Goal: Task Accomplishment & Management: Use online tool/utility

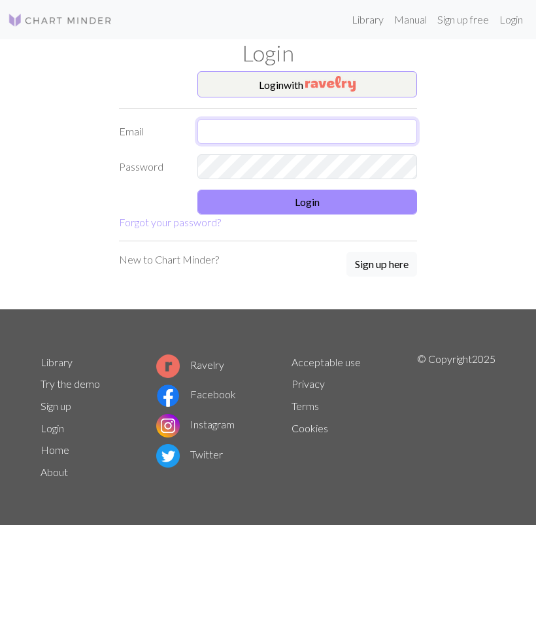
click at [328, 126] on input "text" at bounding box center [307, 131] width 220 height 25
type input "[EMAIL_ADDRESS][DOMAIN_NAME]"
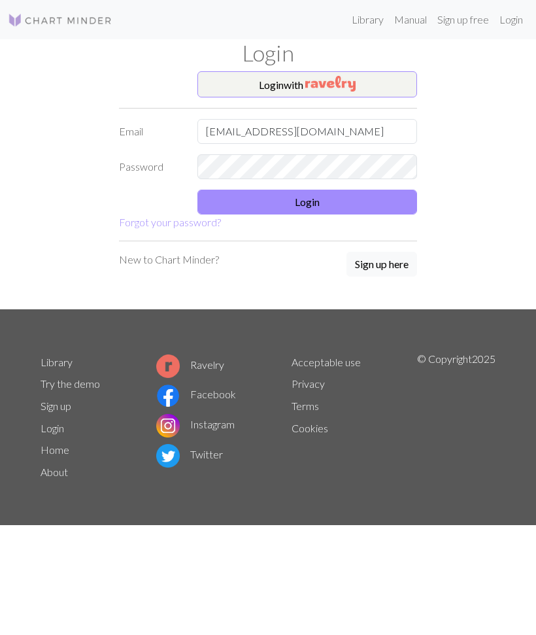
click at [348, 199] on button "Login" at bounding box center [307, 202] width 220 height 25
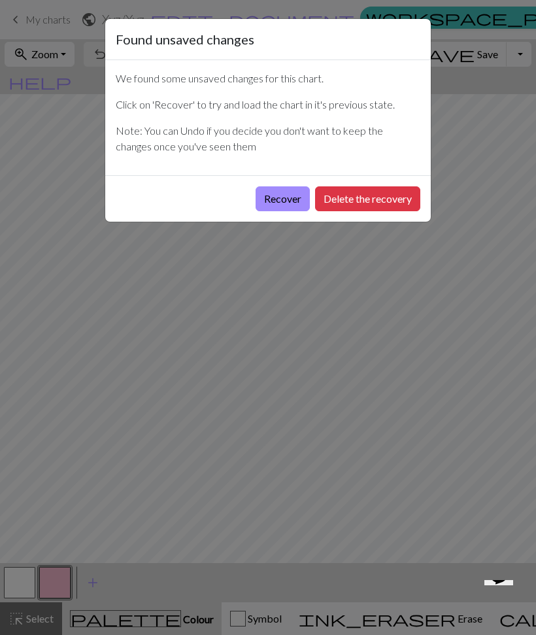
click at [281, 198] on button "Recover" at bounding box center [283, 198] width 54 height 25
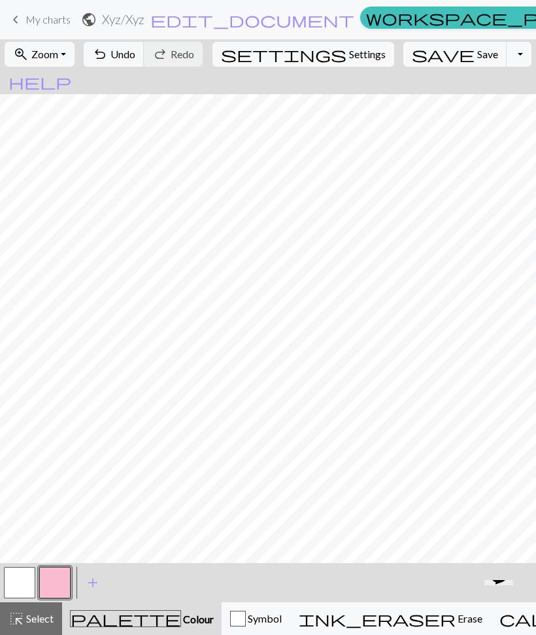
click at [26, 577] on button "button" at bounding box center [19, 582] width 31 height 31
click at [48, 577] on button "button" at bounding box center [54, 582] width 31 height 31
click at [47, 577] on button "button" at bounding box center [54, 582] width 31 height 31
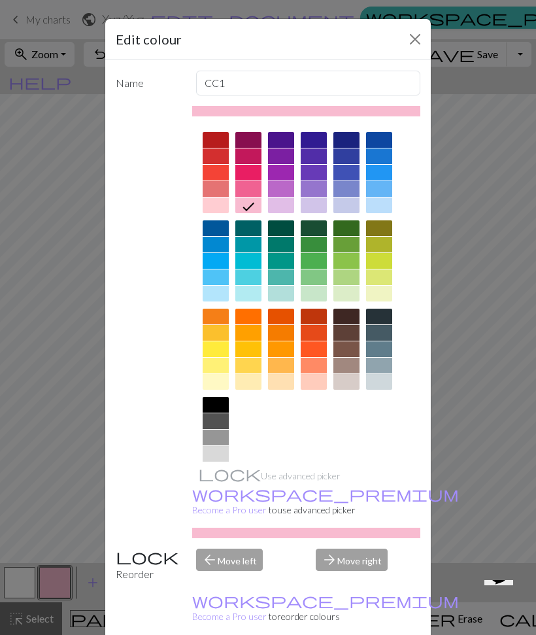
click at [418, 42] on button "Close" at bounding box center [415, 39] width 21 height 21
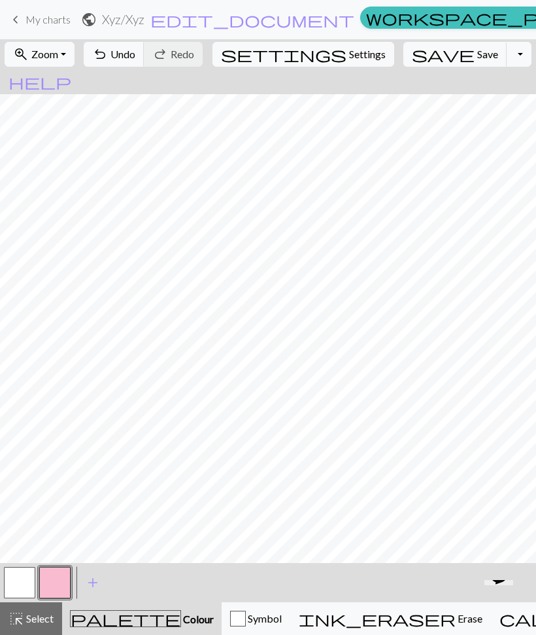
click at [25, 577] on button "button" at bounding box center [19, 582] width 31 height 31
click at [54, 591] on button "button" at bounding box center [54, 582] width 31 height 31
click at [20, 583] on button "button" at bounding box center [19, 582] width 31 height 31
click at [58, 590] on button "button" at bounding box center [54, 582] width 31 height 31
click at [135, 59] on span "Undo" at bounding box center [122, 54] width 25 height 12
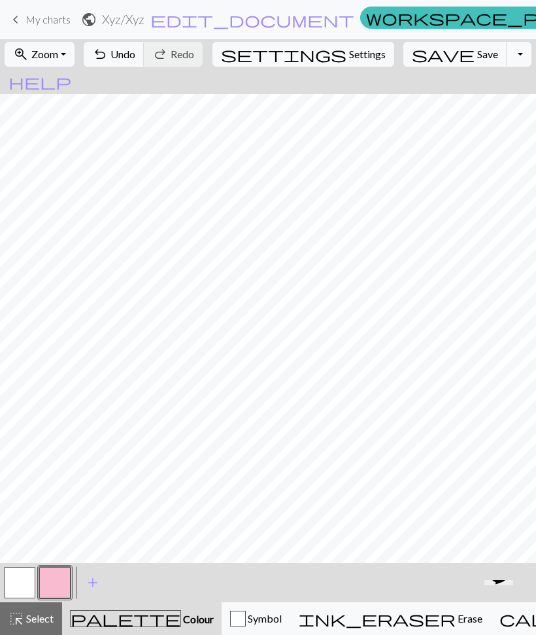
click at [22, 588] on button "button" at bounding box center [19, 582] width 31 height 31
click at [52, 594] on button "button" at bounding box center [54, 582] width 31 height 31
click at [25, 590] on button "button" at bounding box center [19, 582] width 31 height 31
click at [56, 589] on button "button" at bounding box center [54, 582] width 31 height 31
click at [12, 581] on button "button" at bounding box center [19, 582] width 31 height 31
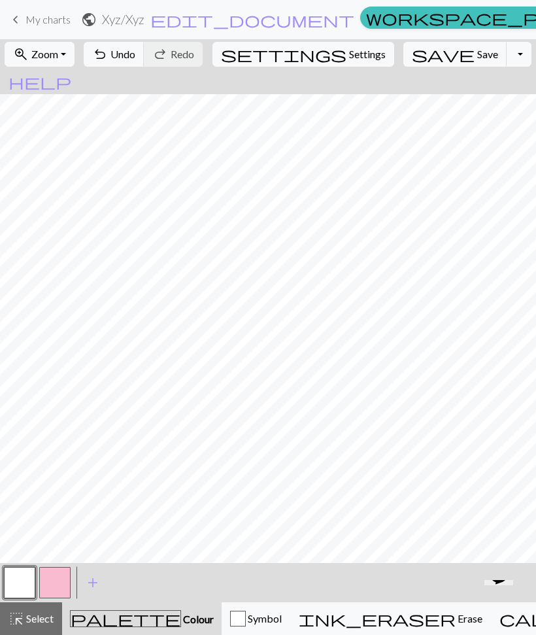
click at [12, 581] on button "button" at bounding box center [19, 582] width 31 height 31
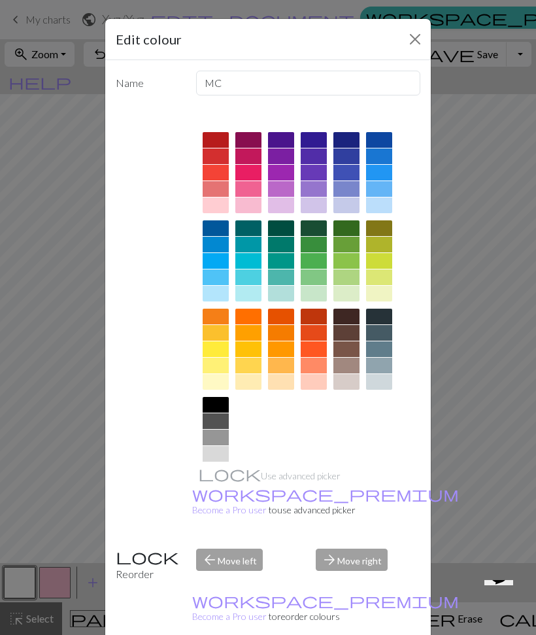
click at [407, 46] on button "Close" at bounding box center [415, 39] width 21 height 21
click at [408, 46] on button "save Save Save" at bounding box center [455, 54] width 104 height 25
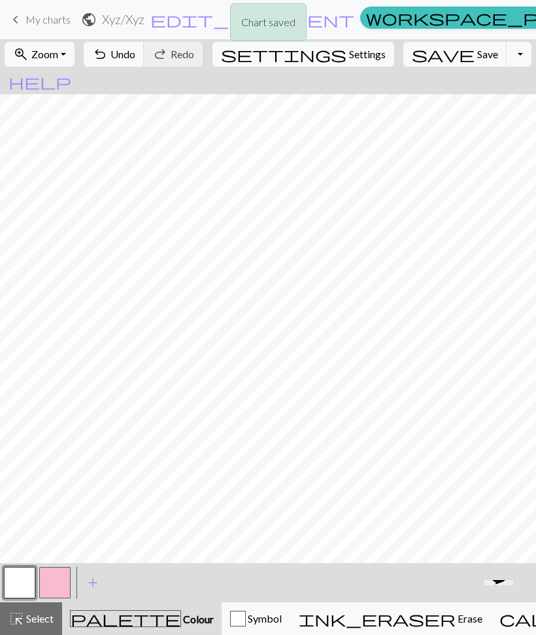
click at [52, 584] on button "button" at bounding box center [54, 582] width 31 height 31
click at [52, 583] on button "button" at bounding box center [54, 582] width 31 height 31
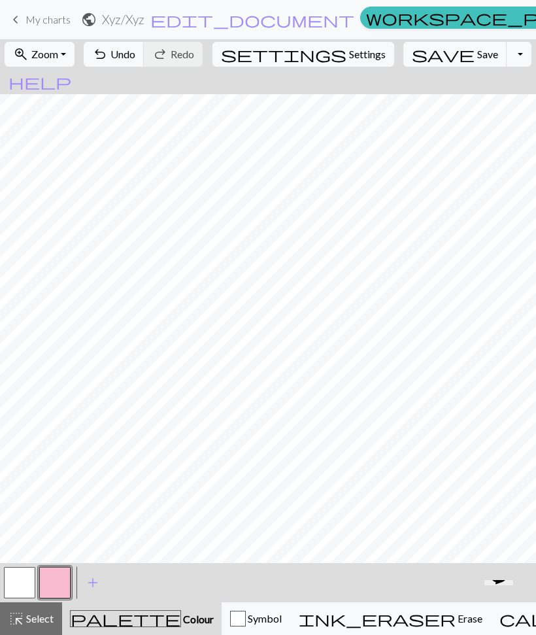
click at [20, 579] on button "button" at bounding box center [19, 582] width 31 height 31
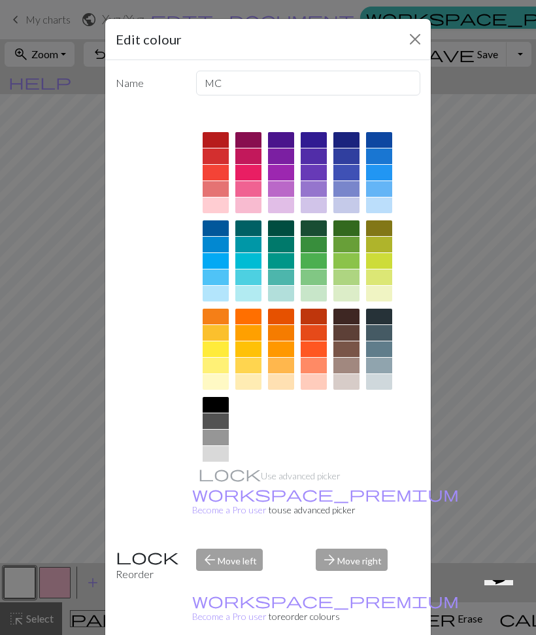
click at [473, 241] on div "Edit colour Name MC Use advanced picker workspace_premium Become a Pro user to …" at bounding box center [268, 317] width 536 height 635
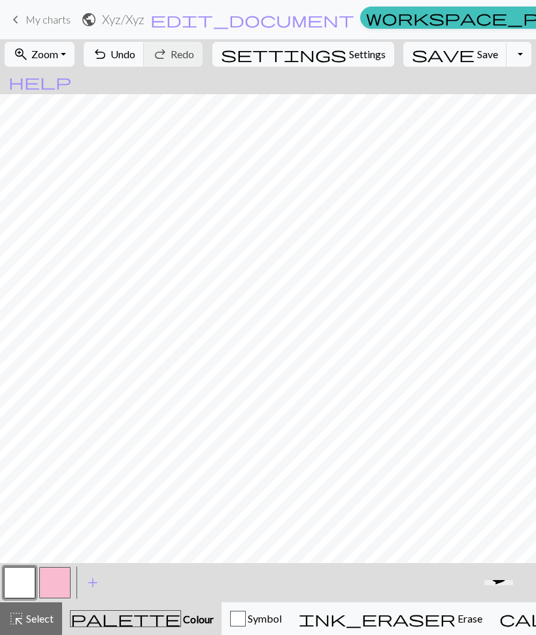
click at [60, 588] on button "button" at bounding box center [54, 582] width 31 height 31
click at [26, 585] on button "button" at bounding box center [19, 582] width 31 height 31
click at [440, 61] on button "save Save Save" at bounding box center [455, 54] width 104 height 25
click at [477, 54] on span "Save" at bounding box center [487, 54] width 21 height 12
click at [507, 61] on button "Toggle Dropdown" at bounding box center [519, 54] width 25 height 25
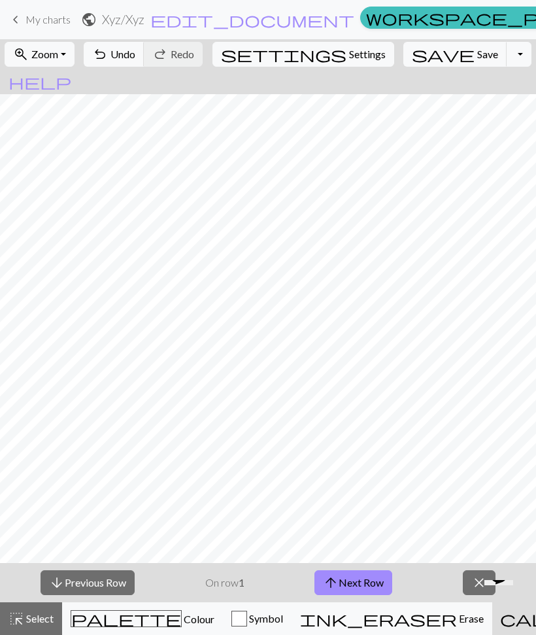
click at [361, 584] on button "arrow_upward Next Row" at bounding box center [353, 582] width 78 height 25
click at [362, 581] on button "arrow_upward Next Row" at bounding box center [353, 582] width 78 height 25
click at [356, 584] on button "arrow_upward Next Row" at bounding box center [353, 582] width 78 height 25
click at [355, 584] on button "arrow_upward Next Row" at bounding box center [353, 582] width 78 height 25
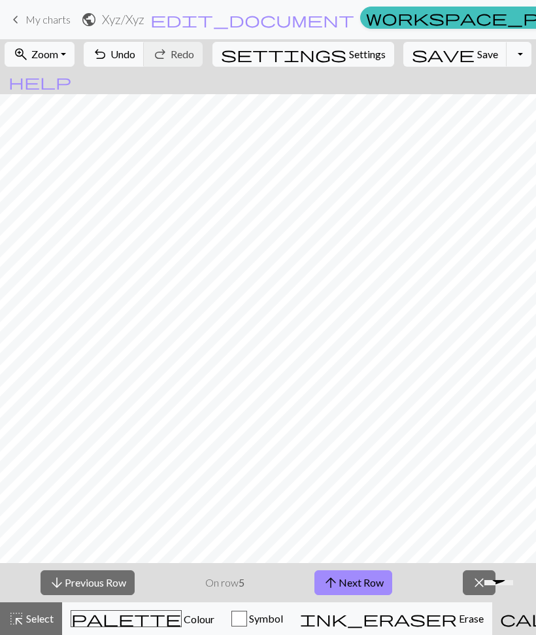
click at [355, 585] on button "arrow_upward Next Row" at bounding box center [353, 582] width 78 height 25
click at [354, 585] on button "arrow_upward Next Row" at bounding box center [353, 582] width 78 height 25
click at [353, 586] on button "arrow_upward Next Row" at bounding box center [353, 582] width 78 height 25
click at [352, 586] on button "arrow_upward Next Row" at bounding box center [353, 582] width 78 height 25
click at [182, 617] on span "Colour" at bounding box center [198, 619] width 33 height 12
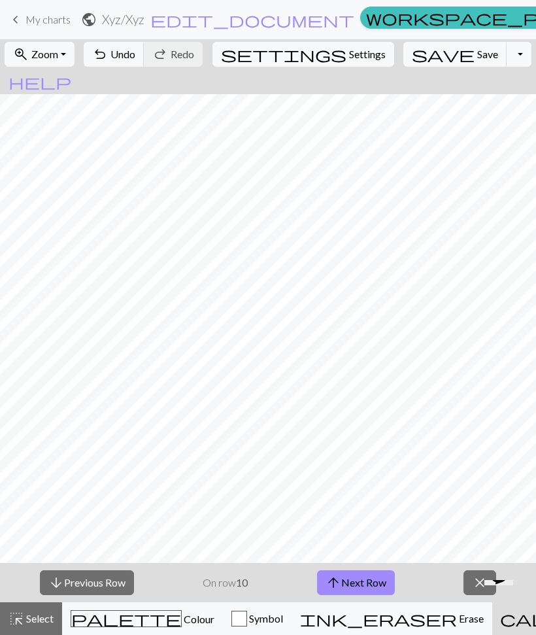
click at [252, 578] on div "arrow_downward Previous Row On row 10 arrow_upward Next Row close" at bounding box center [268, 582] width 536 height 39
click at [348, 586] on button "arrow_upward Next Row" at bounding box center [356, 582] width 78 height 25
click at [347, 586] on button "arrow_upward Next Row" at bounding box center [356, 582] width 78 height 25
click at [348, 581] on button "arrow_upward Next Row" at bounding box center [356, 582] width 78 height 25
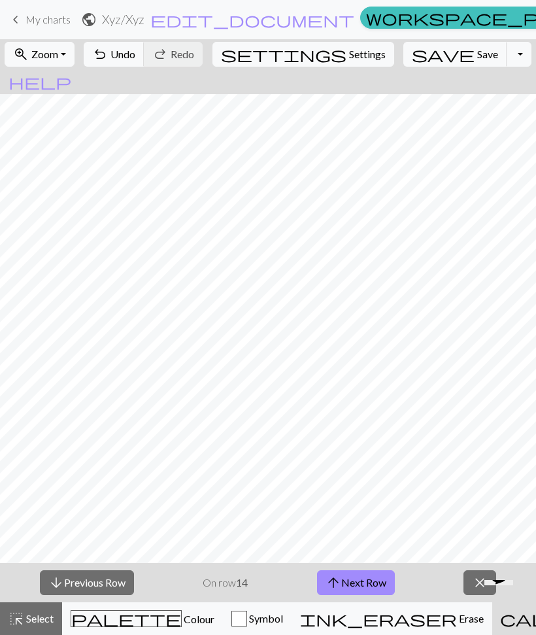
click at [348, 582] on button "arrow_upward Next Row" at bounding box center [356, 582] width 78 height 25
click at [347, 582] on button "arrow_upward Next Row" at bounding box center [356, 582] width 78 height 25
click at [348, 580] on button "arrow_upward Next Row" at bounding box center [356, 582] width 78 height 25
click at [350, 580] on button "arrow_upward Next Row" at bounding box center [356, 582] width 78 height 25
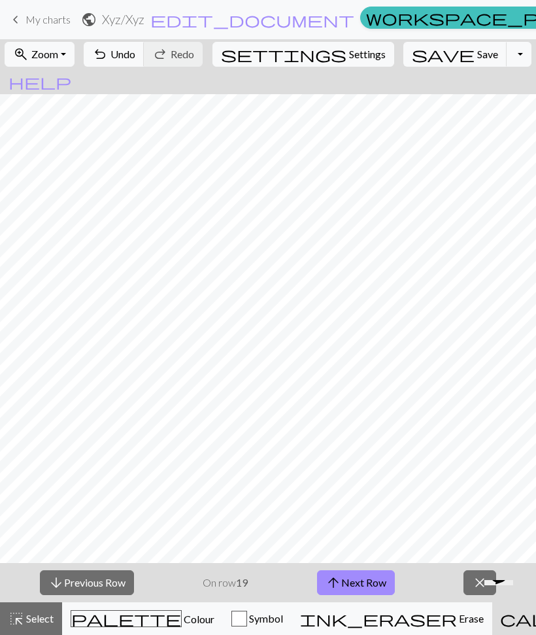
click at [350, 580] on button "arrow_upward Next Row" at bounding box center [356, 582] width 78 height 25
click at [350, 579] on button "arrow_upward Next Row" at bounding box center [356, 582] width 78 height 25
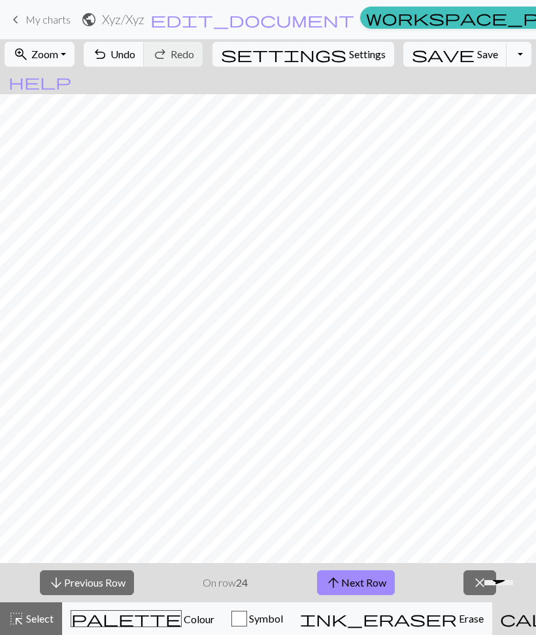
click at [352, 581] on button "arrow_upward Next Row" at bounding box center [356, 582] width 78 height 25
click at [352, 582] on button "arrow_upward Next Row" at bounding box center [356, 582] width 78 height 25
click at [355, 577] on button "arrow_upward Next Row" at bounding box center [356, 582] width 78 height 25
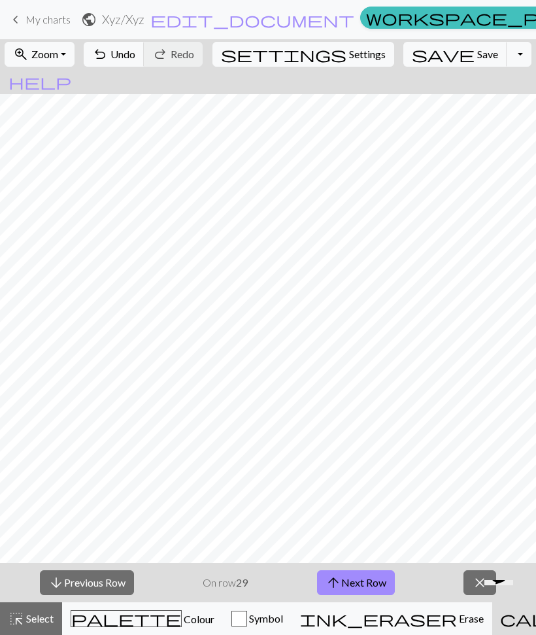
click at [354, 576] on button "arrow_upward Next Row" at bounding box center [356, 582] width 78 height 25
click at [355, 578] on button "arrow_upward Next Row" at bounding box center [356, 582] width 78 height 25
click at [354, 578] on button "arrow_upward Next Row" at bounding box center [356, 582] width 78 height 25
click at [354, 582] on button "arrow_upward Next Row" at bounding box center [356, 582] width 78 height 25
click at [354, 581] on button "arrow_upward Next Row" at bounding box center [356, 582] width 78 height 25
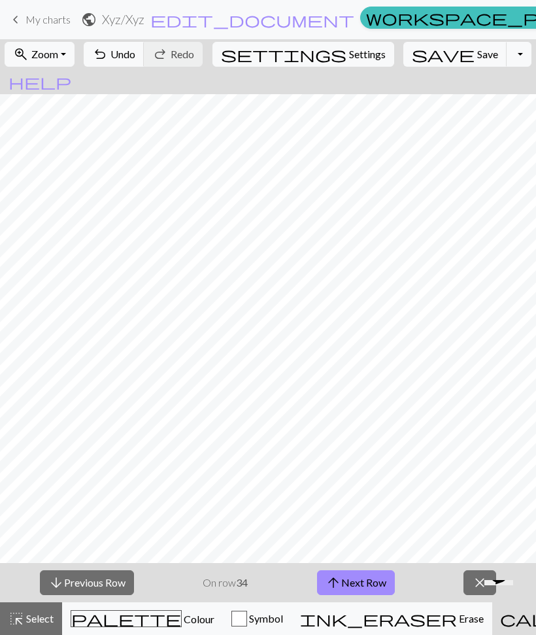
click at [355, 582] on button "arrow_upward Next Row" at bounding box center [356, 582] width 78 height 25
click at [354, 582] on button "arrow_upward Next Row" at bounding box center [356, 582] width 78 height 25
click at [357, 586] on button "arrow_upward Next Row" at bounding box center [356, 582] width 78 height 25
click at [359, 581] on button "arrow_upward Next Row" at bounding box center [356, 582] width 78 height 25
click at [111, 579] on button "arrow_downward Previous Row" at bounding box center [87, 582] width 94 height 25
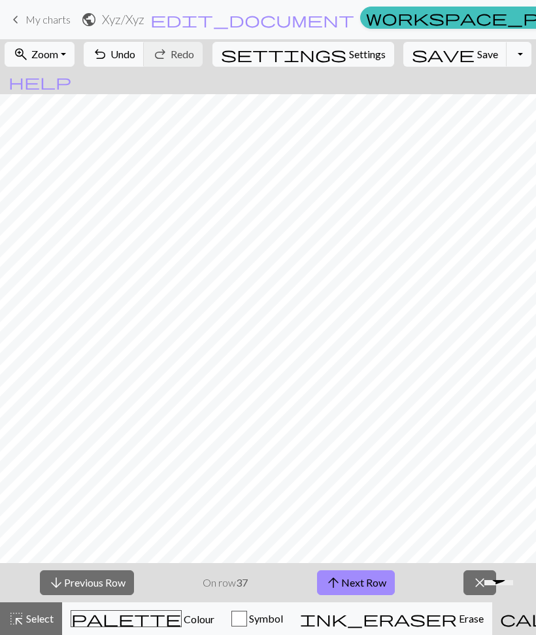
click at [105, 579] on button "arrow_downward Previous Row" at bounding box center [87, 582] width 94 height 25
